Goal: Transaction & Acquisition: Purchase product/service

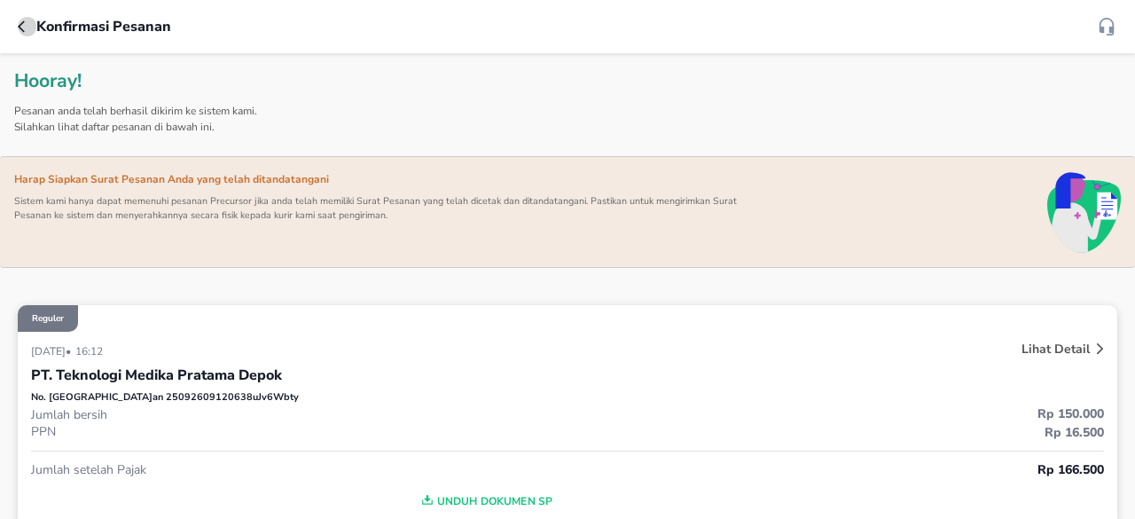
click at [25, 27] on icon "button" at bounding box center [25, 27] width 14 height 14
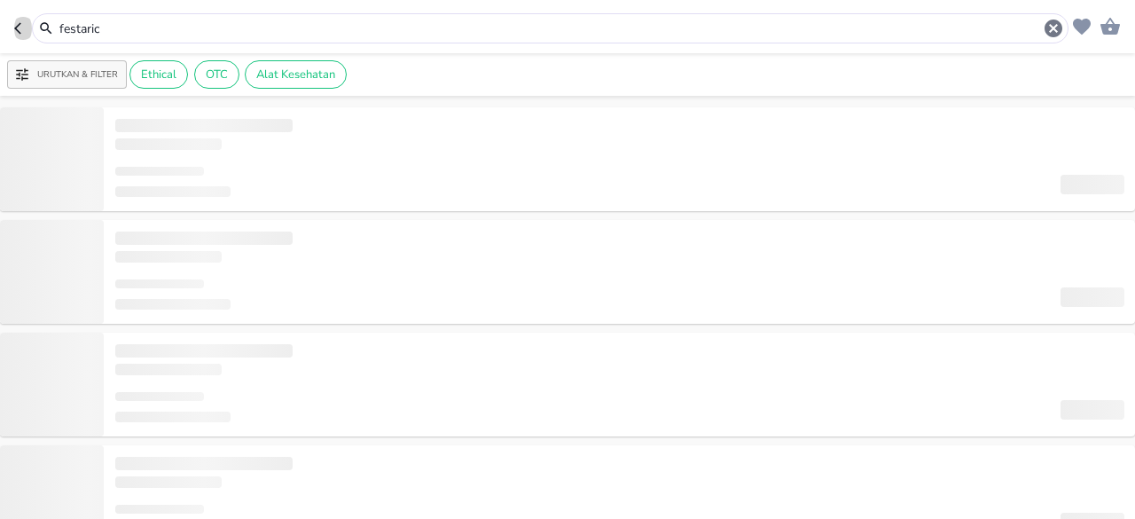
click at [25, 26] on icon "button" at bounding box center [21, 28] width 14 height 14
